Goal: Find contact information: Find contact information

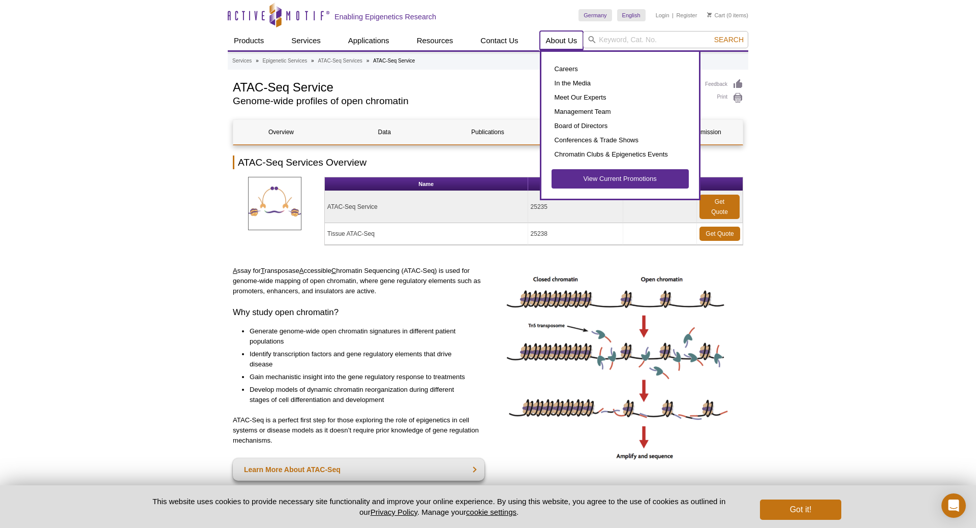
click at [558, 44] on link "About Us" at bounding box center [562, 40] width 44 height 19
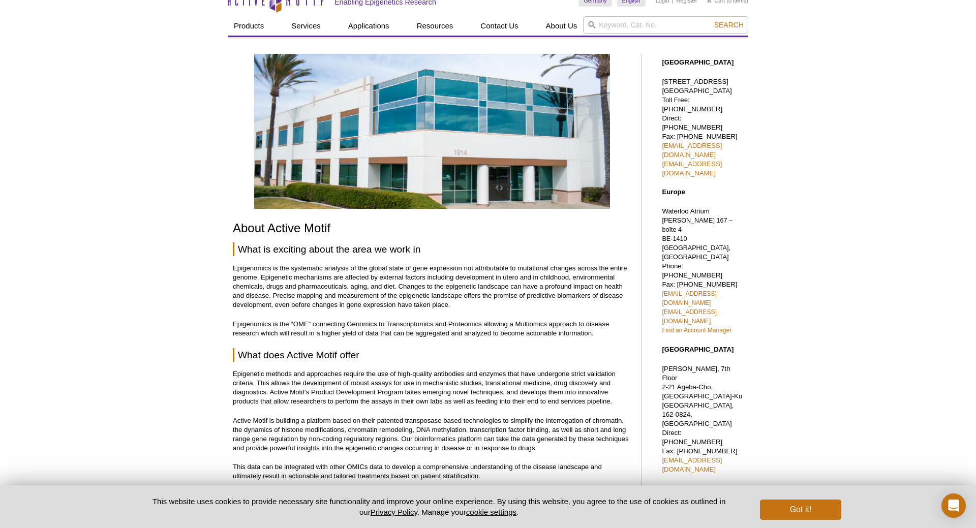
scroll to position [47, 0]
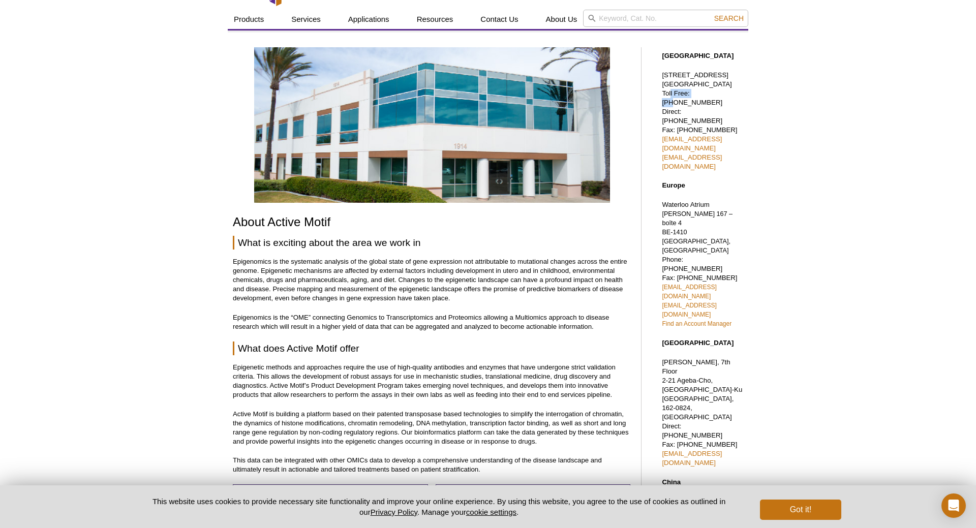
drag, startPoint x: 668, startPoint y: 105, endPoint x: 699, endPoint y: 103, distance: 31.1
click at [699, 103] on p "[STREET_ADDRESS] Toll Free: [PHONE_NUMBER] Direct: [PHONE_NUMBER] Fax: [PHONE_N…" at bounding box center [702, 121] width 81 height 101
drag, startPoint x: 692, startPoint y: 91, endPoint x: 704, endPoint y: 94, distance: 12.0
click at [704, 94] on p "[STREET_ADDRESS] Toll Free: [PHONE_NUMBER] Direct: [PHONE_NUMBER] Fax: [PHONE_N…" at bounding box center [702, 121] width 81 height 101
click at [833, 142] on div "Active Motif Logo Enabling Epigenetics Research 0 Search Skip to content Active…" at bounding box center [488, 464] width 976 height 970
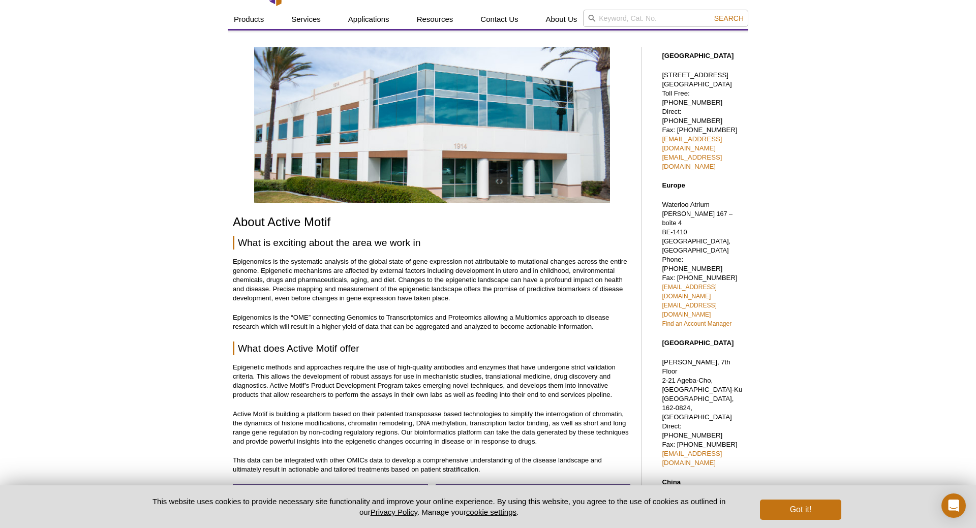
scroll to position [99, 0]
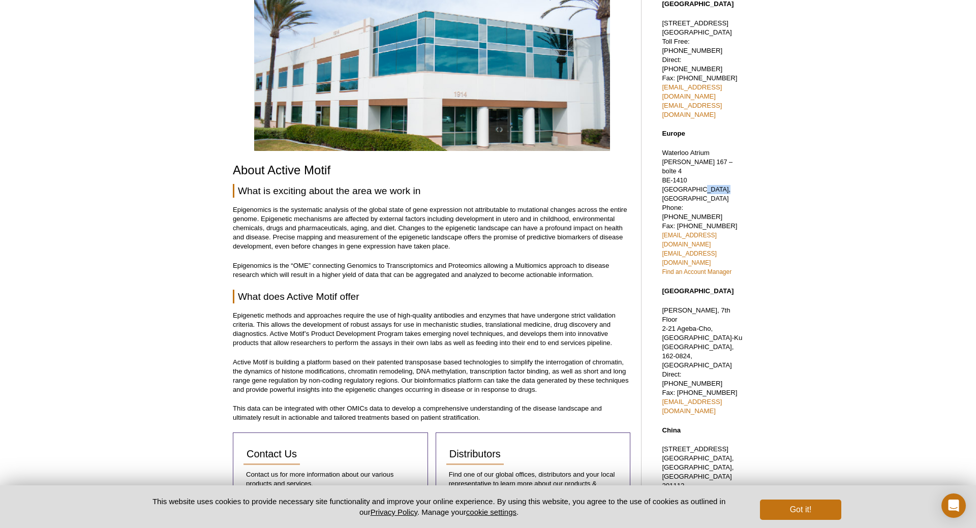
drag, startPoint x: 695, startPoint y: 166, endPoint x: 658, endPoint y: 162, distance: 37.3
click at [658, 162] on div "[GEOGRAPHIC_DATA] [STREET_ADDRESS] Toll Free: [PHONE_NUMBER] Direct: [PHONE_NUM…" at bounding box center [700, 387] width 97 height 796
click at [822, 231] on div "Active Motif Logo Enabling Epigenetics Research 0 Search Skip to content Active…" at bounding box center [488, 412] width 976 height 970
drag, startPoint x: 681, startPoint y: 277, endPoint x: 665, endPoint y: 277, distance: 15.2
click at [665, 306] on p "[PERSON_NAME][STREET_ADDRESS] Direct: [PHONE_NUMBER] Fax: [PHONE_NUMBER] [EMAIL…" at bounding box center [702, 361] width 81 height 110
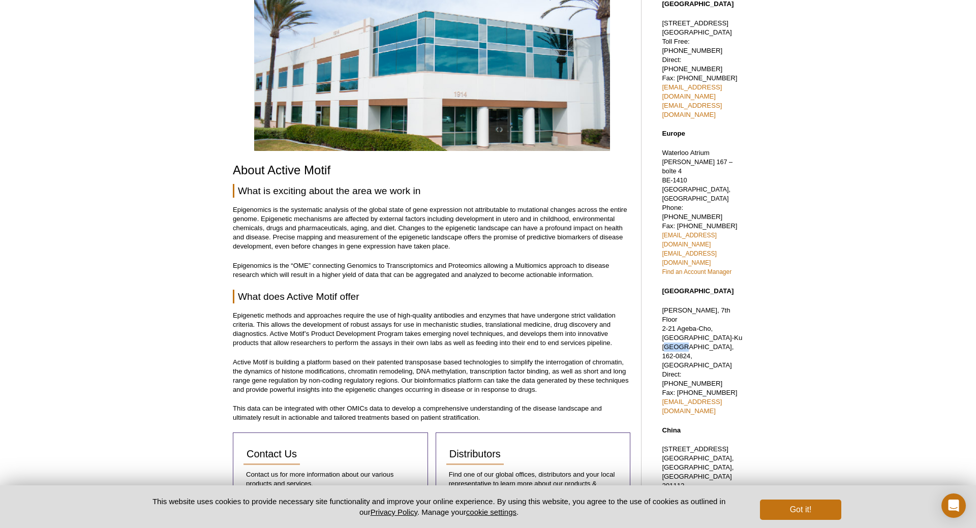
drag, startPoint x: 680, startPoint y: 284, endPoint x: 662, endPoint y: 285, distance: 17.9
click at [662, 306] on p "[PERSON_NAME][STREET_ADDRESS] Direct: [PHONE_NUMBER] Fax: [PHONE_NUMBER] [EMAIL…" at bounding box center [702, 361] width 81 height 110
click at [778, 283] on div "Active Motif Logo Enabling Epigenetics Research 0 Search Skip to content Active…" at bounding box center [488, 412] width 976 height 970
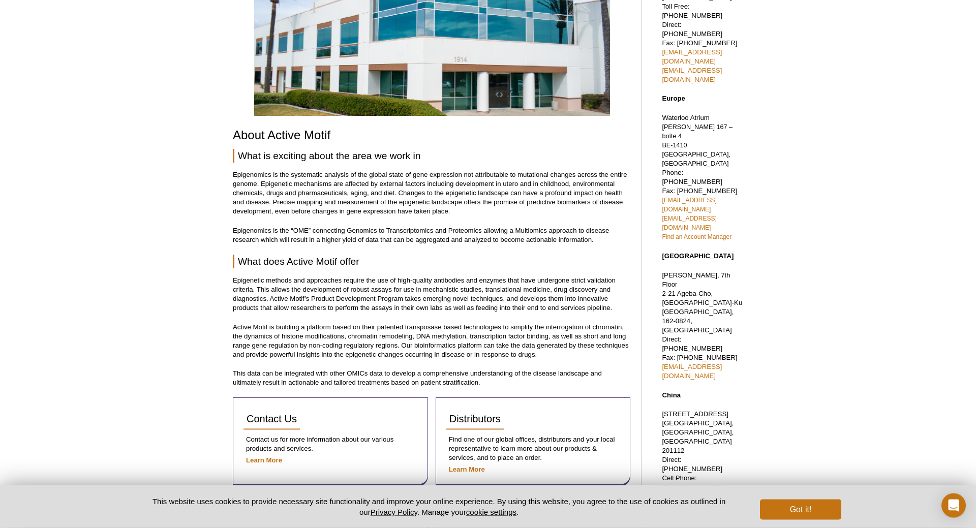
scroll to position [150, 0]
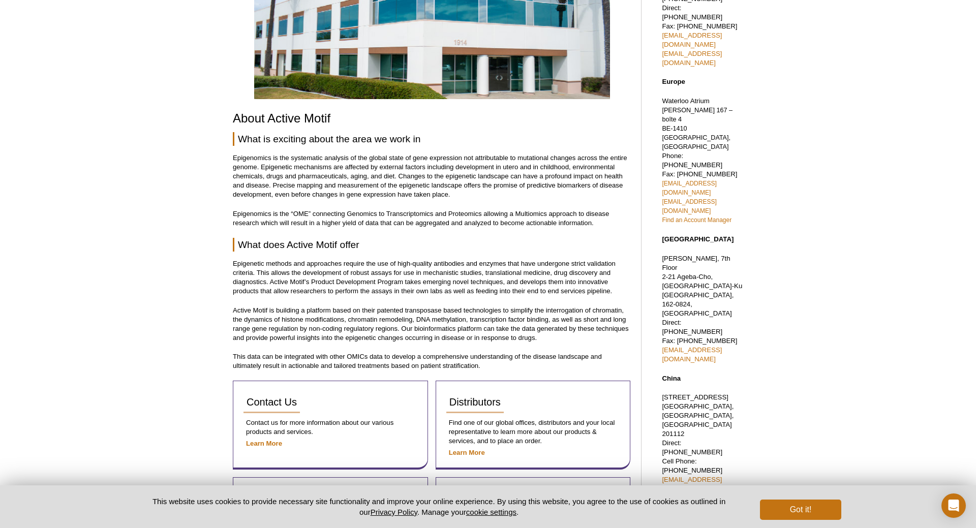
click at [180, 264] on div "Active Motif Logo Enabling Epigenetics Research 0 Search Skip to content Active…" at bounding box center [488, 360] width 976 height 970
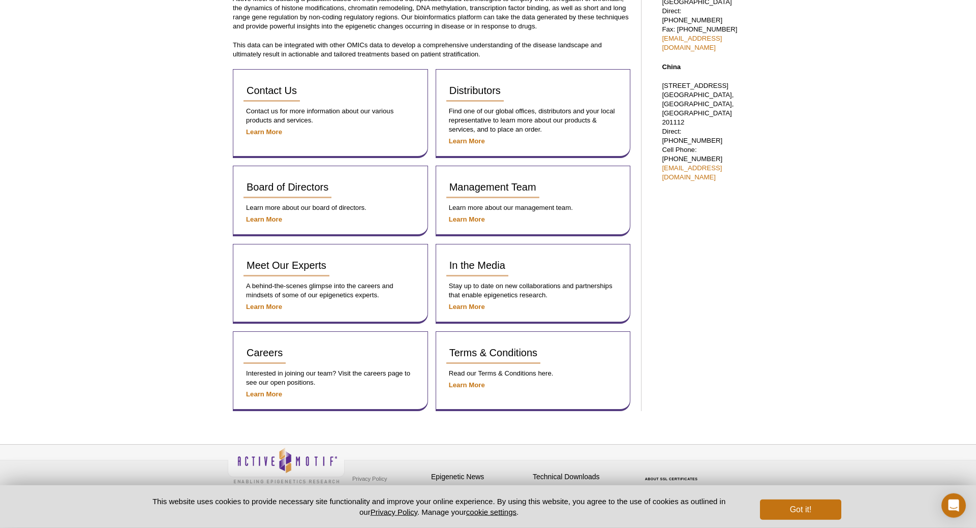
scroll to position [467, 0]
